Goal: Entertainment & Leisure: Browse casually

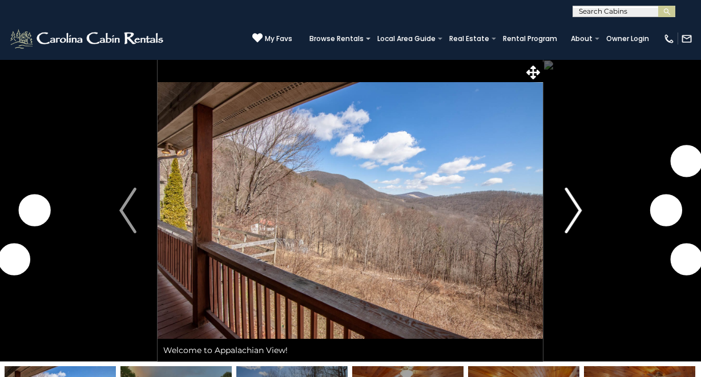
click at [579, 214] on img "Next" at bounding box center [573, 211] width 17 height 46
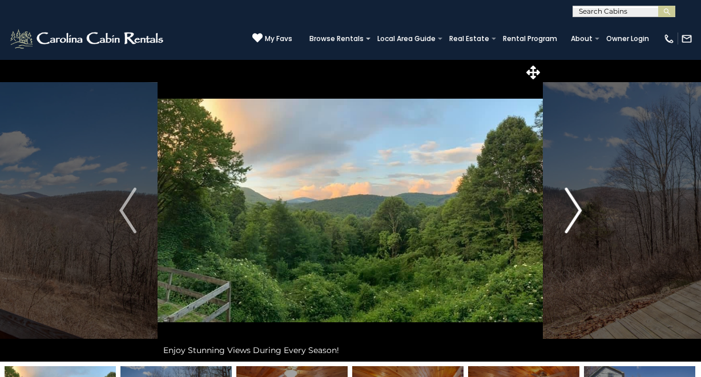
click at [576, 211] on img "Next" at bounding box center [573, 211] width 17 height 46
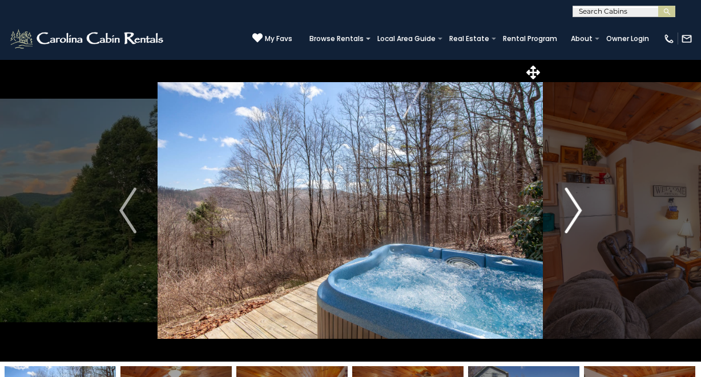
click at [576, 211] on img "Next" at bounding box center [573, 211] width 17 height 46
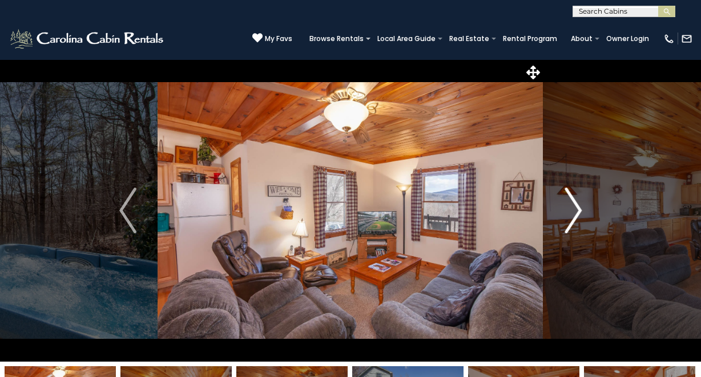
click at [576, 211] on img "Next" at bounding box center [573, 211] width 17 height 46
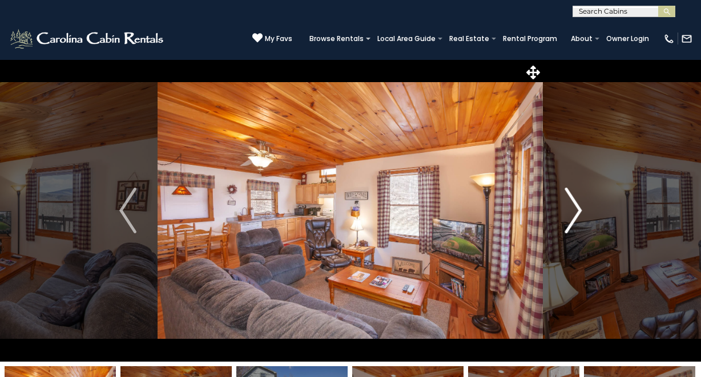
click at [576, 211] on img "Next" at bounding box center [573, 211] width 17 height 46
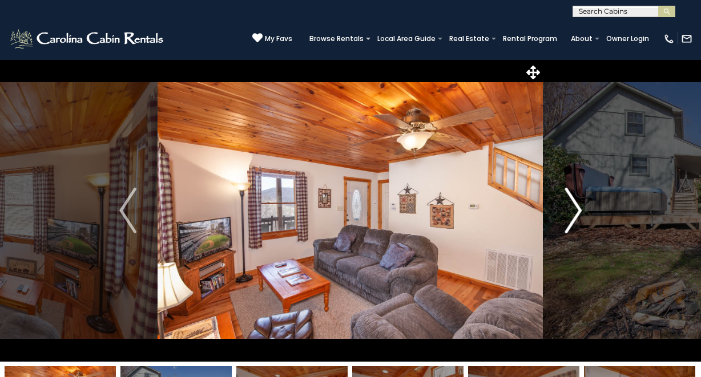
click at [576, 211] on img "Next" at bounding box center [573, 211] width 17 height 46
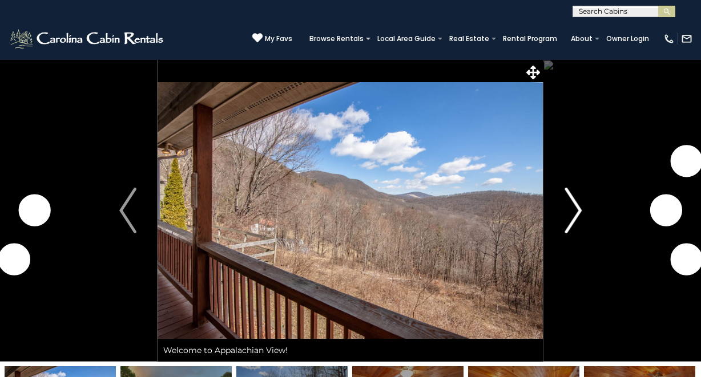
click at [581, 219] on img "Next" at bounding box center [573, 211] width 17 height 46
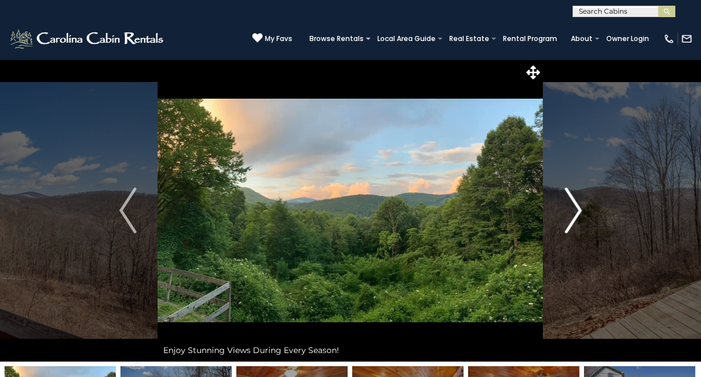
click at [572, 207] on img "Next" at bounding box center [573, 211] width 17 height 46
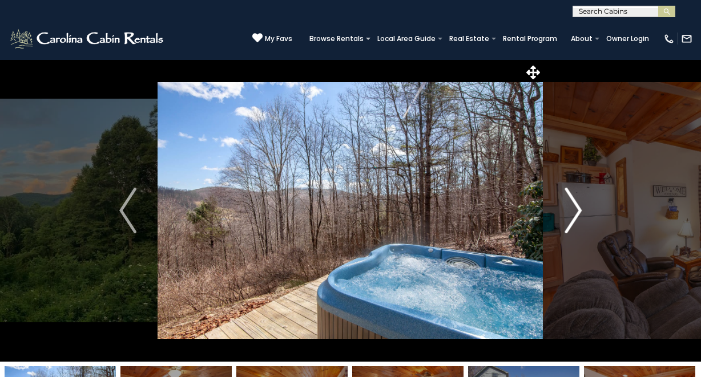
click at [572, 207] on img "Next" at bounding box center [573, 211] width 17 height 46
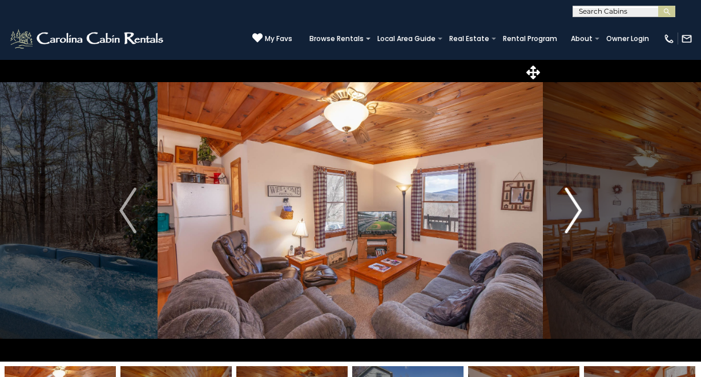
click at [572, 207] on img "Next" at bounding box center [573, 211] width 17 height 46
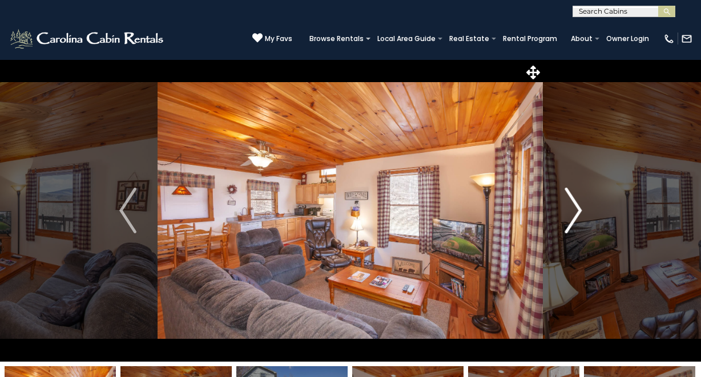
click at [572, 207] on img "Next" at bounding box center [573, 211] width 17 height 46
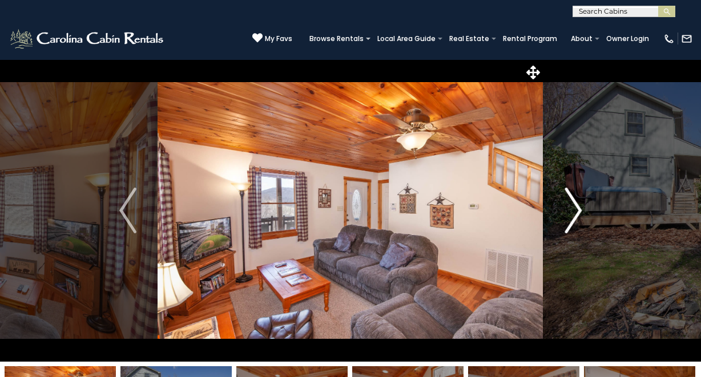
click at [572, 207] on img "Next" at bounding box center [573, 211] width 17 height 46
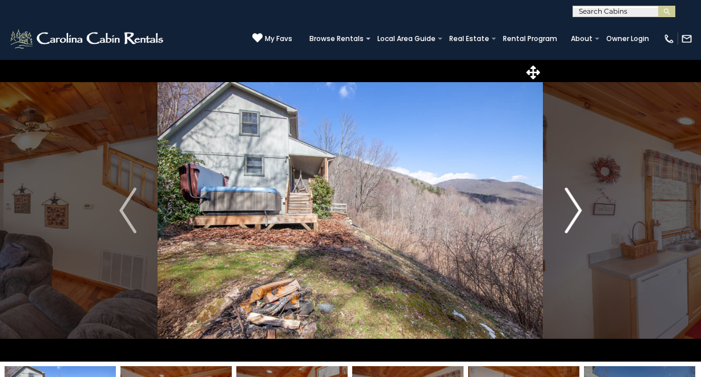
click at [572, 207] on img "Next" at bounding box center [573, 211] width 17 height 46
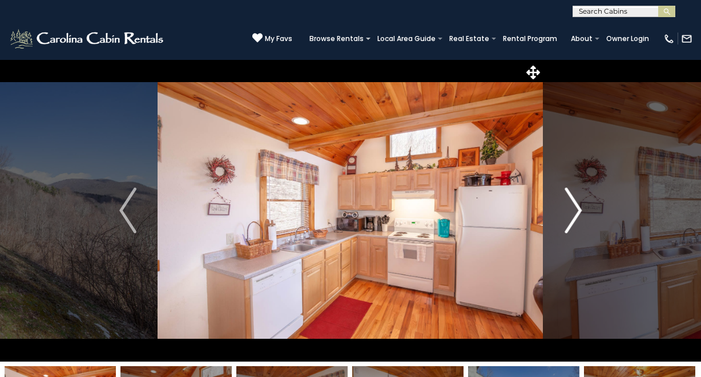
click at [572, 207] on img "Next" at bounding box center [573, 211] width 17 height 46
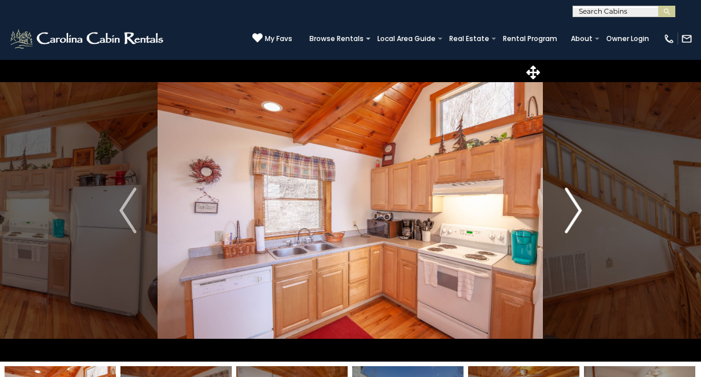
click at [572, 207] on img "Next" at bounding box center [573, 211] width 17 height 46
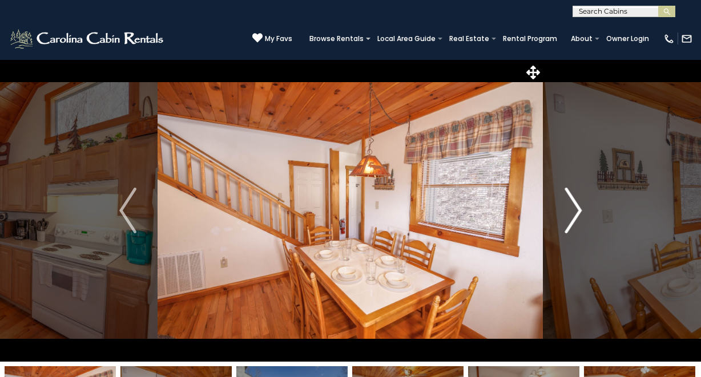
click at [572, 207] on img "Next" at bounding box center [573, 211] width 17 height 46
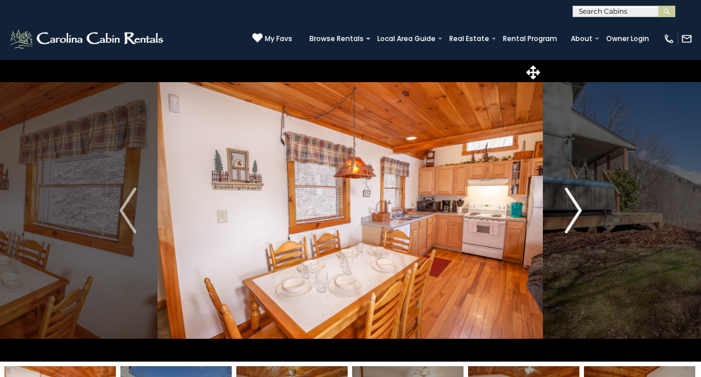
click at [572, 207] on img "Next" at bounding box center [573, 211] width 17 height 46
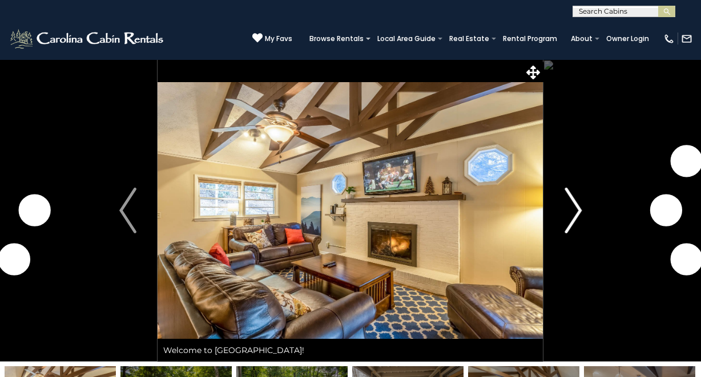
click at [570, 215] on img "Next" at bounding box center [573, 211] width 17 height 46
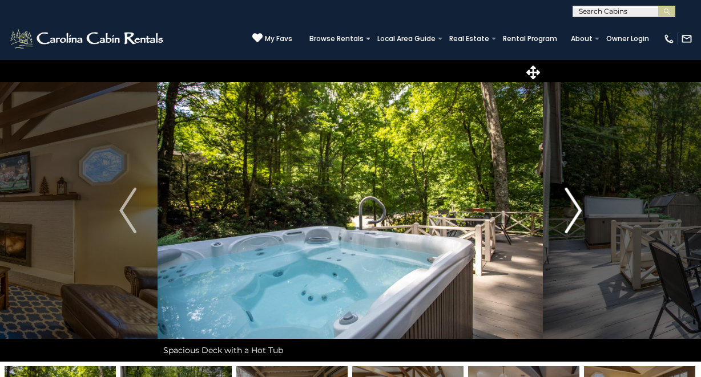
click at [570, 215] on img "Next" at bounding box center [573, 211] width 17 height 46
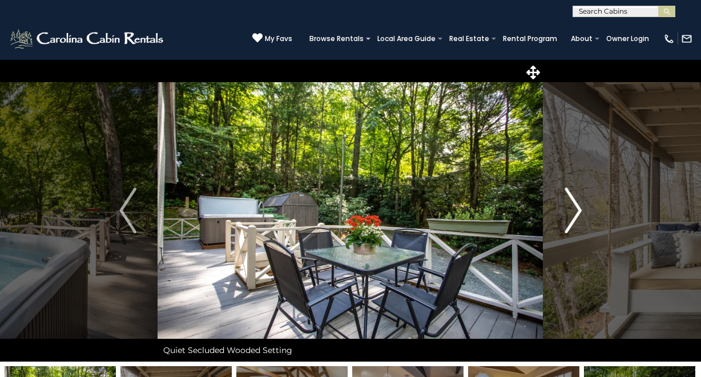
click at [570, 215] on img "Next" at bounding box center [573, 211] width 17 height 46
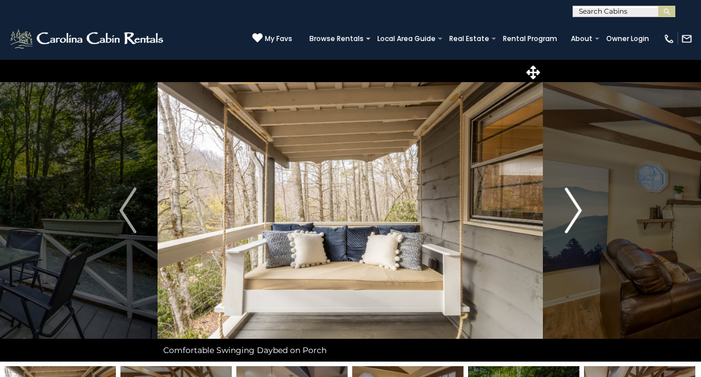
click at [570, 215] on img "Next" at bounding box center [573, 211] width 17 height 46
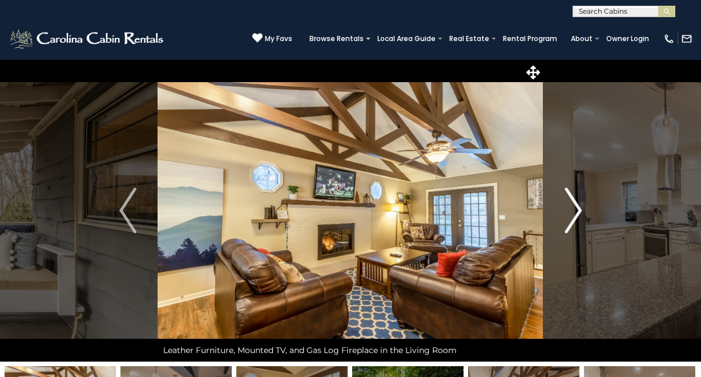
click at [570, 215] on img "Next" at bounding box center [573, 211] width 17 height 46
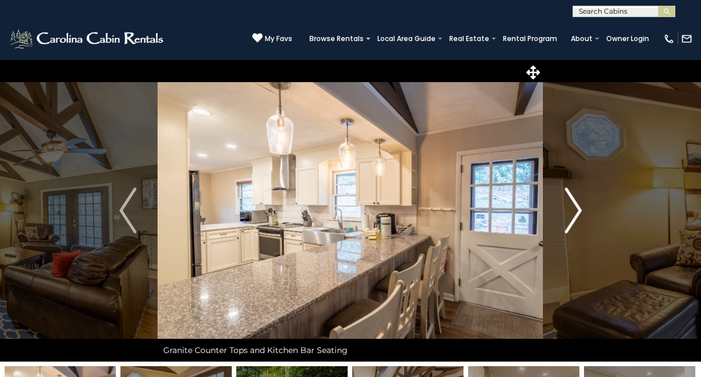
click at [570, 215] on img "Next" at bounding box center [573, 211] width 17 height 46
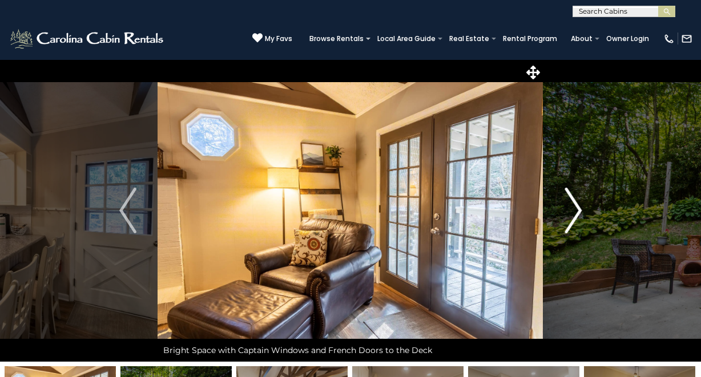
click at [570, 215] on img "Next" at bounding box center [573, 211] width 17 height 46
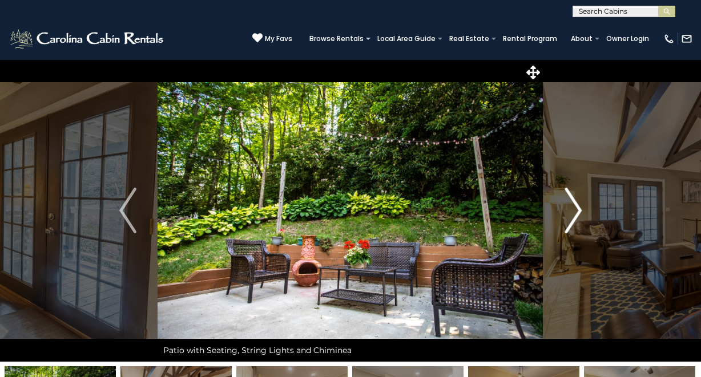
click at [570, 215] on img "Next" at bounding box center [573, 211] width 17 height 46
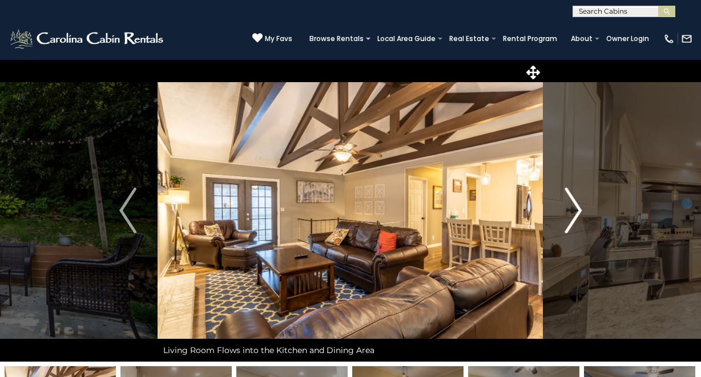
click at [570, 215] on img "Next" at bounding box center [573, 211] width 17 height 46
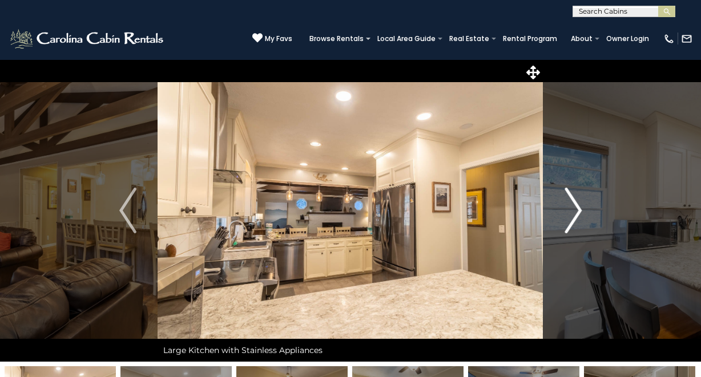
click at [570, 215] on img "Next" at bounding box center [573, 211] width 17 height 46
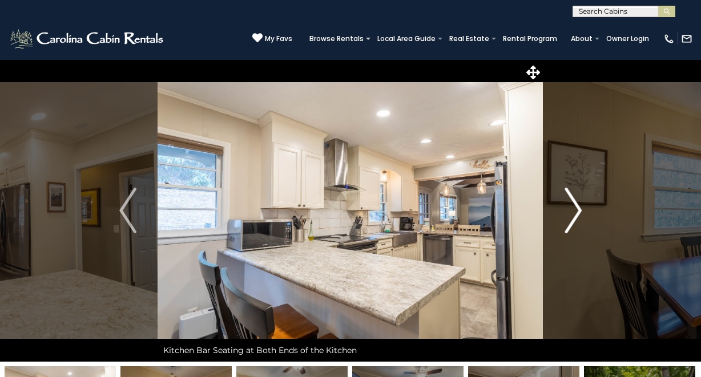
click at [570, 215] on img "Next" at bounding box center [573, 211] width 17 height 46
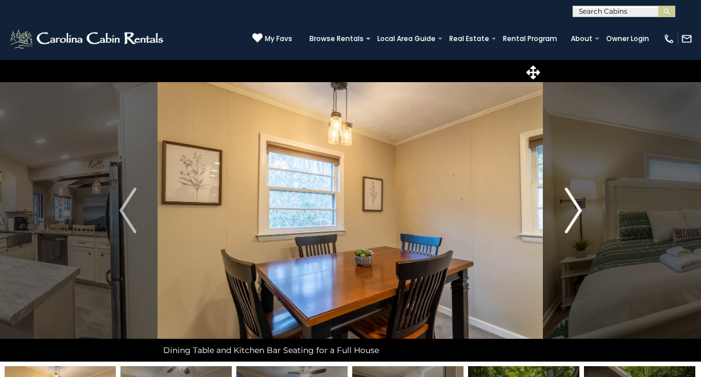
click at [570, 215] on img "Next" at bounding box center [573, 211] width 17 height 46
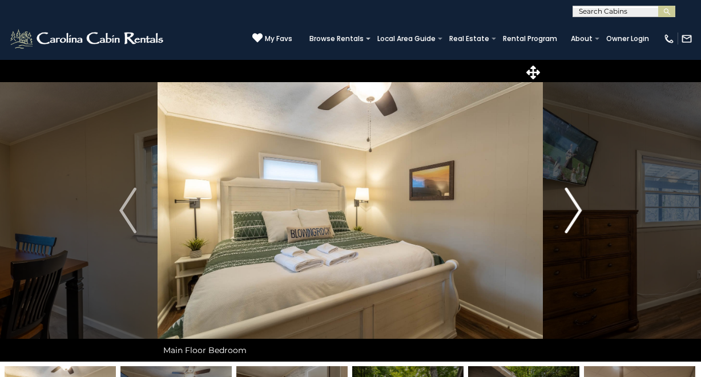
click at [570, 215] on img "Next" at bounding box center [573, 211] width 17 height 46
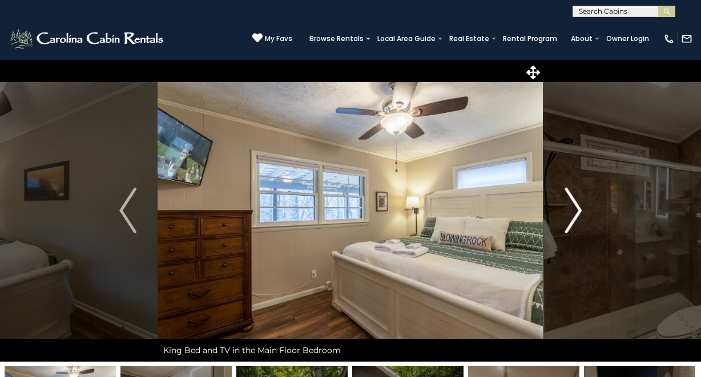
click at [570, 215] on img "Next" at bounding box center [573, 211] width 17 height 46
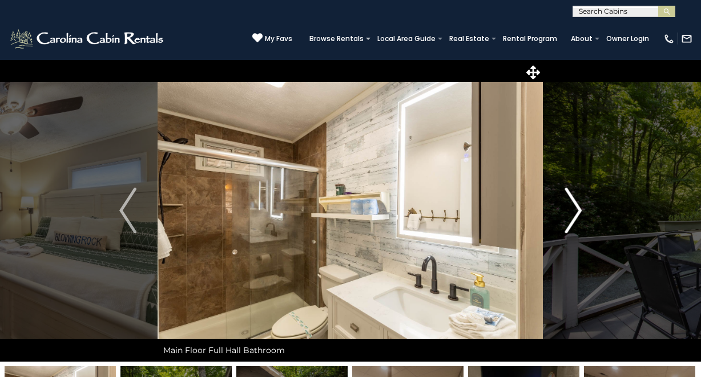
click at [570, 215] on img "Next" at bounding box center [573, 211] width 17 height 46
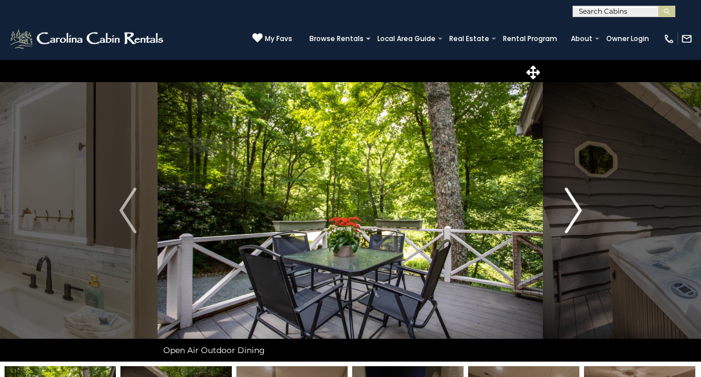
click at [570, 215] on img "Next" at bounding box center [573, 211] width 17 height 46
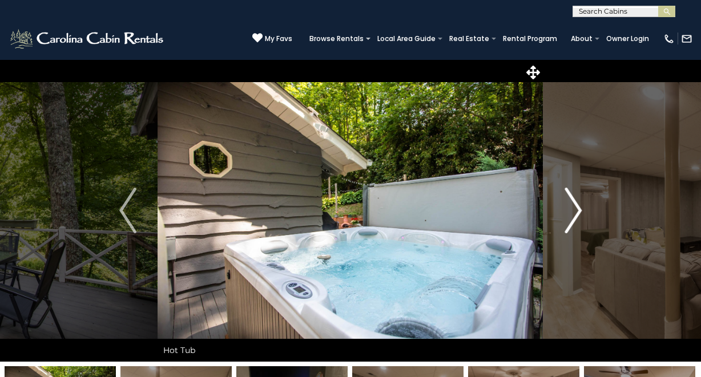
click at [570, 215] on img "Next" at bounding box center [573, 211] width 17 height 46
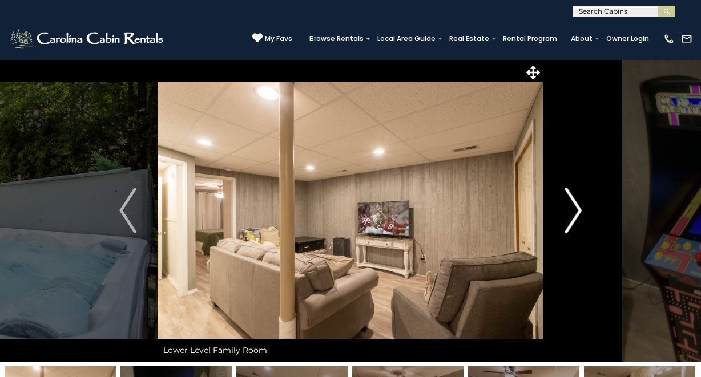
click at [570, 215] on img "Next" at bounding box center [573, 211] width 17 height 46
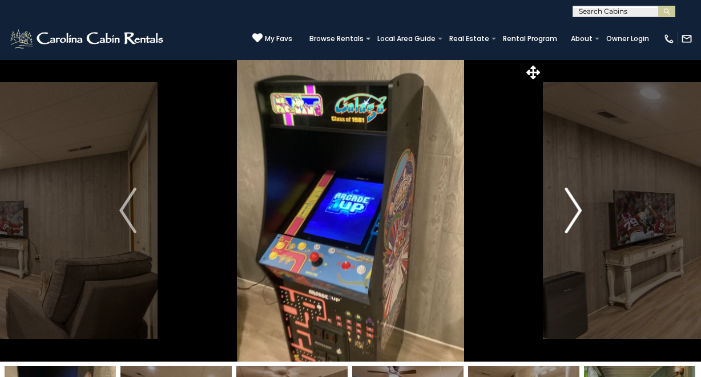
click at [570, 215] on img "Next" at bounding box center [573, 211] width 17 height 46
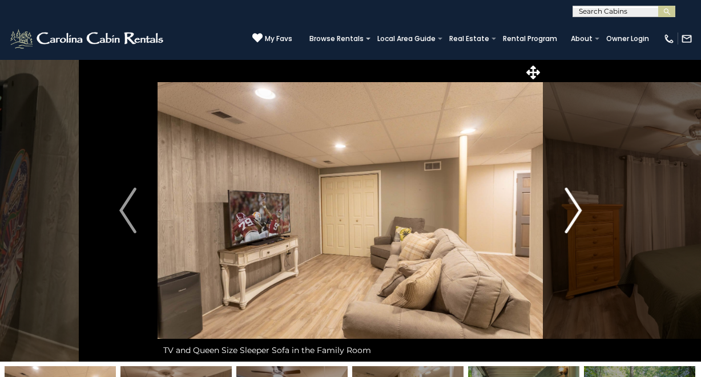
click at [570, 215] on img "Next" at bounding box center [573, 211] width 17 height 46
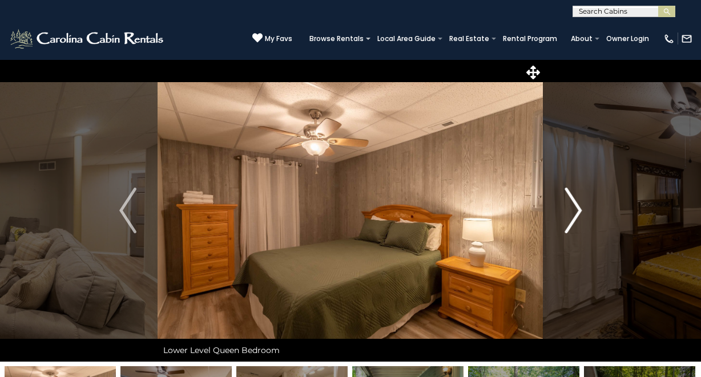
click at [570, 215] on img "Next" at bounding box center [573, 211] width 17 height 46
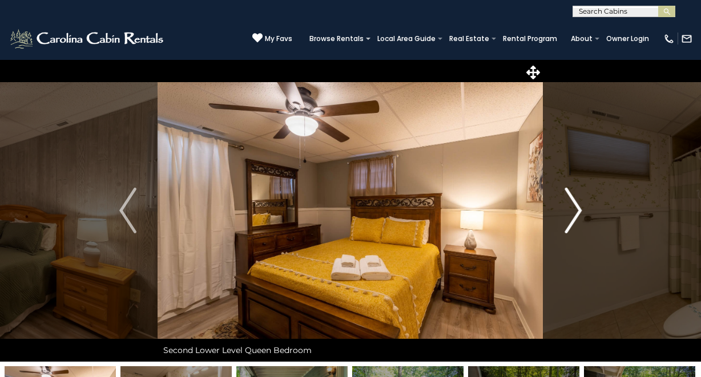
click at [570, 215] on img "Next" at bounding box center [573, 211] width 17 height 46
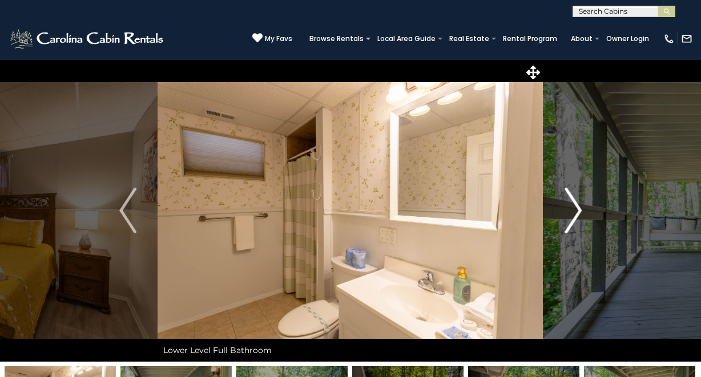
click at [570, 215] on img "Next" at bounding box center [573, 211] width 17 height 46
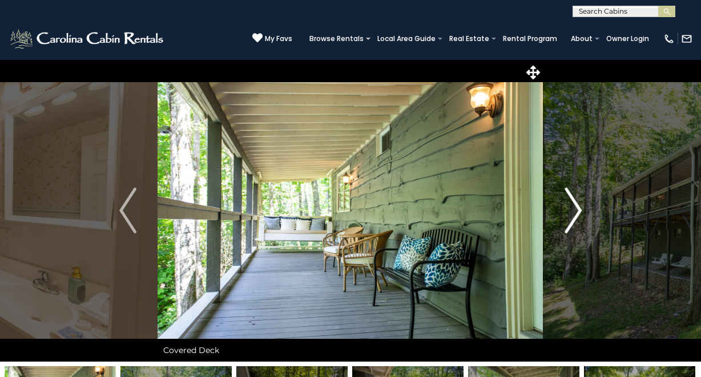
click at [570, 215] on img "Next" at bounding box center [573, 211] width 17 height 46
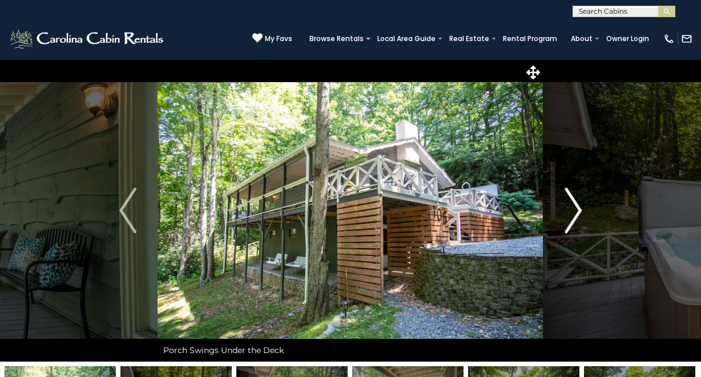
click at [570, 215] on img "Next" at bounding box center [573, 211] width 17 height 46
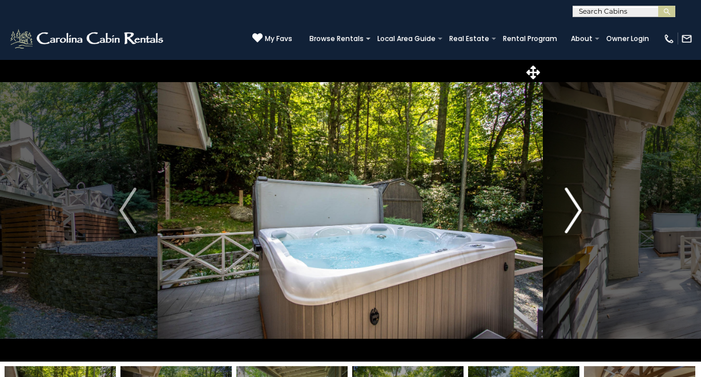
click at [570, 215] on img "Next" at bounding box center [573, 211] width 17 height 46
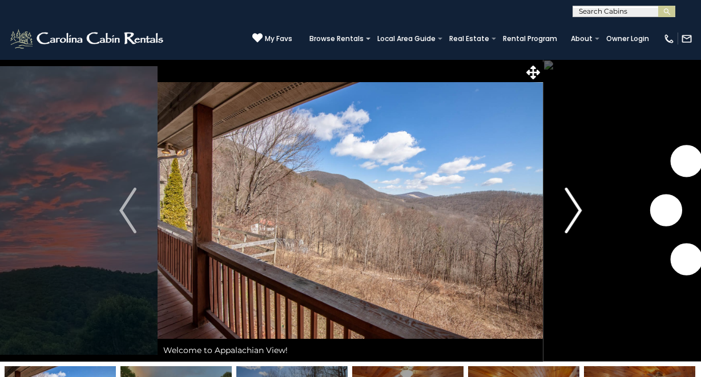
click at [573, 213] on img "Next" at bounding box center [573, 211] width 17 height 46
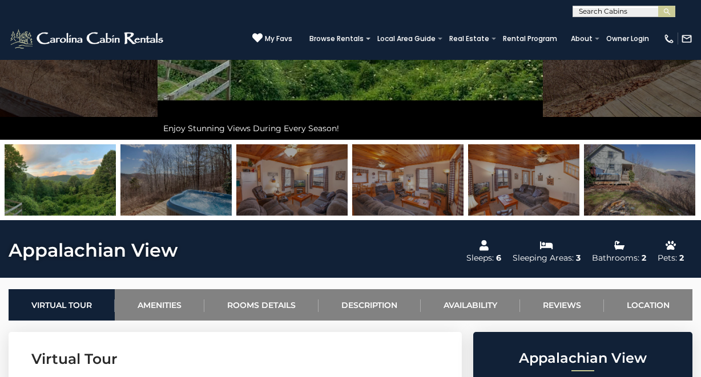
scroll to position [260, 0]
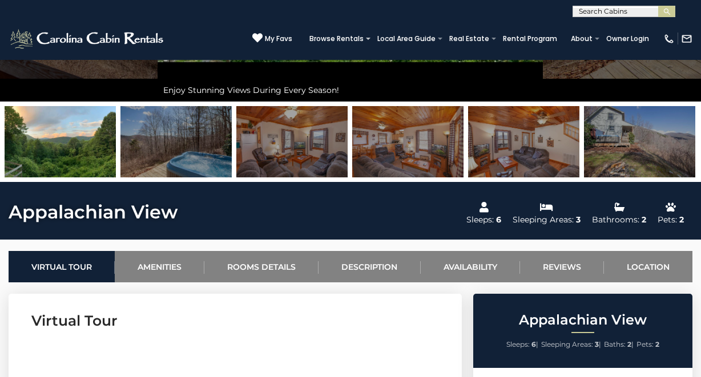
click at [185, 141] on img at bounding box center [175, 141] width 111 height 71
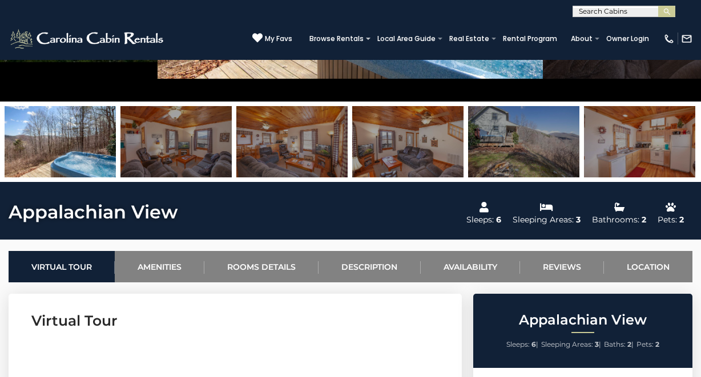
click at [194, 138] on img at bounding box center [175, 141] width 111 height 71
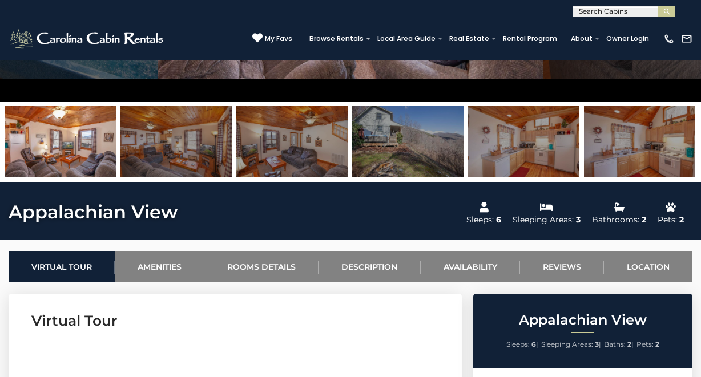
click at [522, 133] on img at bounding box center [523, 141] width 111 height 71
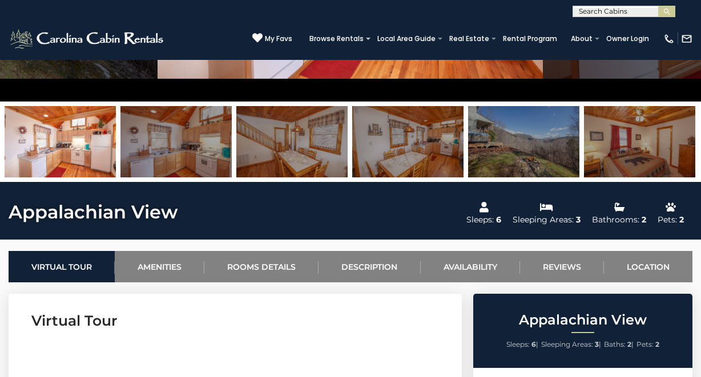
click at [525, 136] on img at bounding box center [523, 141] width 111 height 71
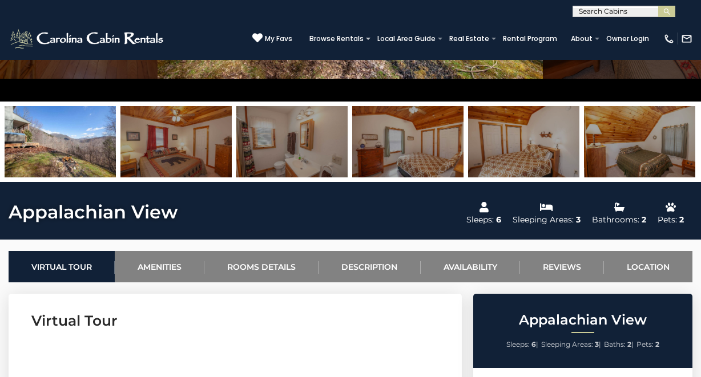
click at [175, 147] on img at bounding box center [175, 141] width 111 height 71
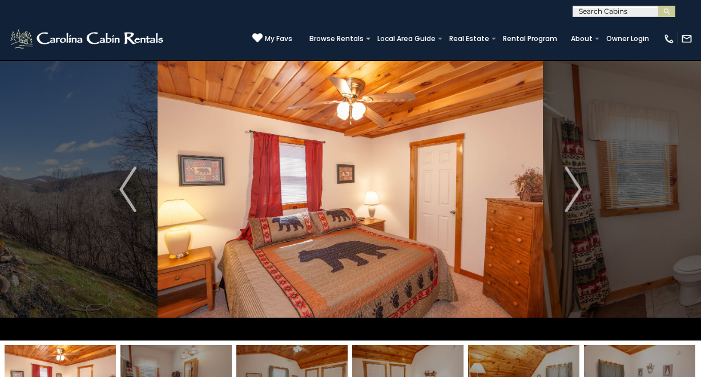
scroll to position [26, 0]
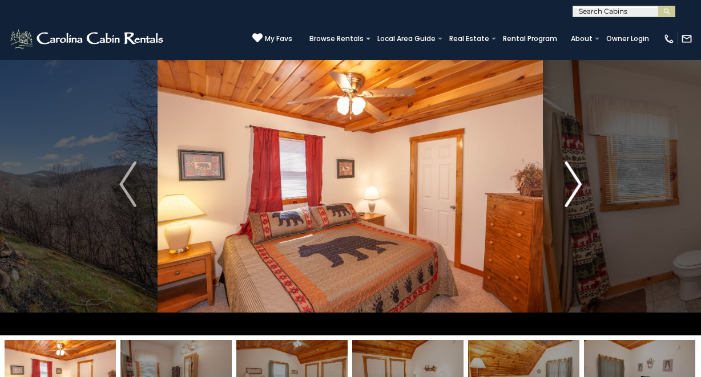
click at [573, 187] on img "Next" at bounding box center [573, 185] width 17 height 46
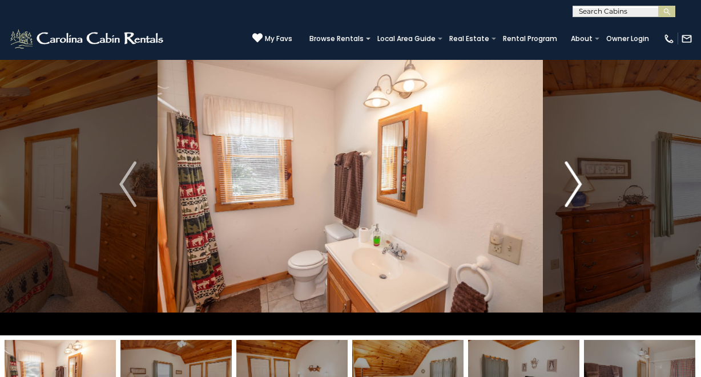
click at [573, 187] on img "Next" at bounding box center [573, 185] width 17 height 46
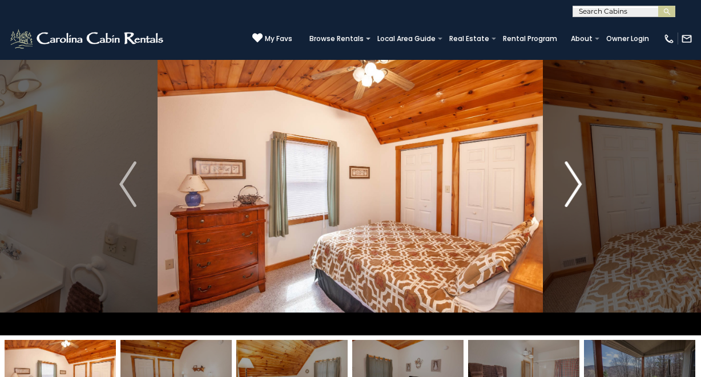
click at [573, 187] on img "Next" at bounding box center [573, 185] width 17 height 46
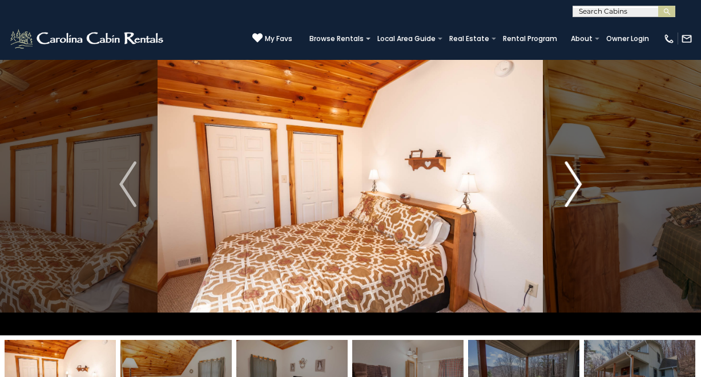
click at [573, 187] on img "Next" at bounding box center [573, 185] width 17 height 46
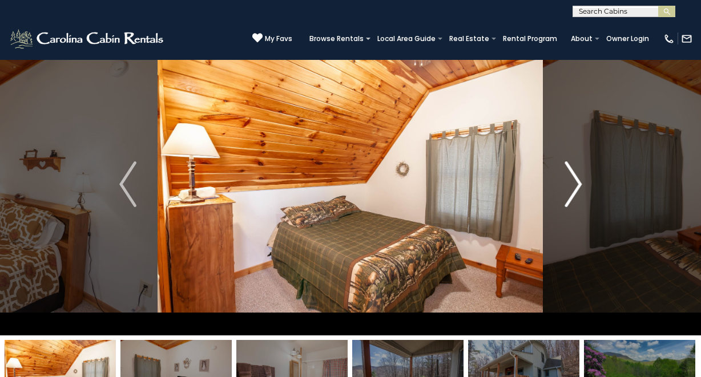
click at [573, 187] on img "Next" at bounding box center [573, 185] width 17 height 46
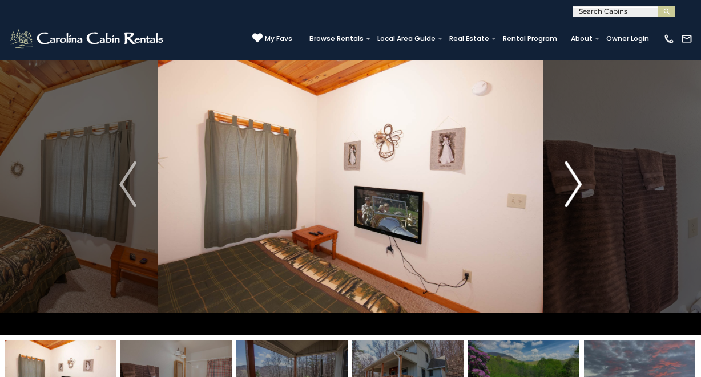
click at [573, 187] on img "Next" at bounding box center [573, 185] width 17 height 46
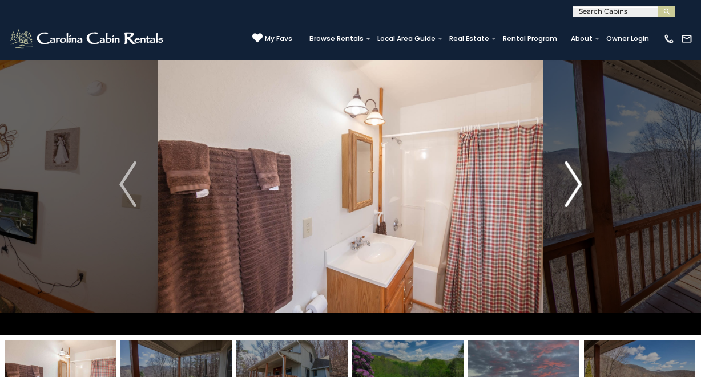
click at [573, 187] on img "Next" at bounding box center [573, 185] width 17 height 46
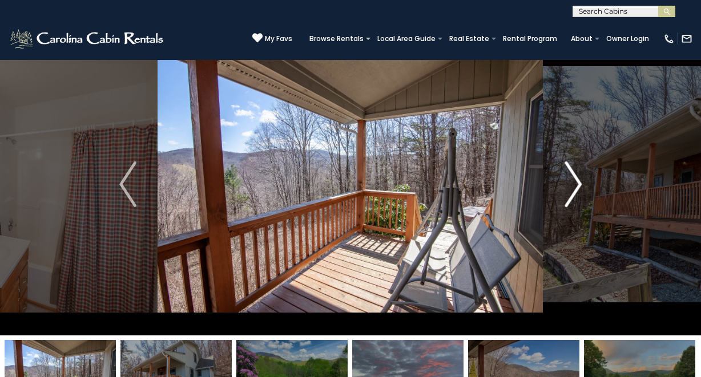
click at [573, 187] on img "Next" at bounding box center [573, 185] width 17 height 46
